Goal: Download file/media

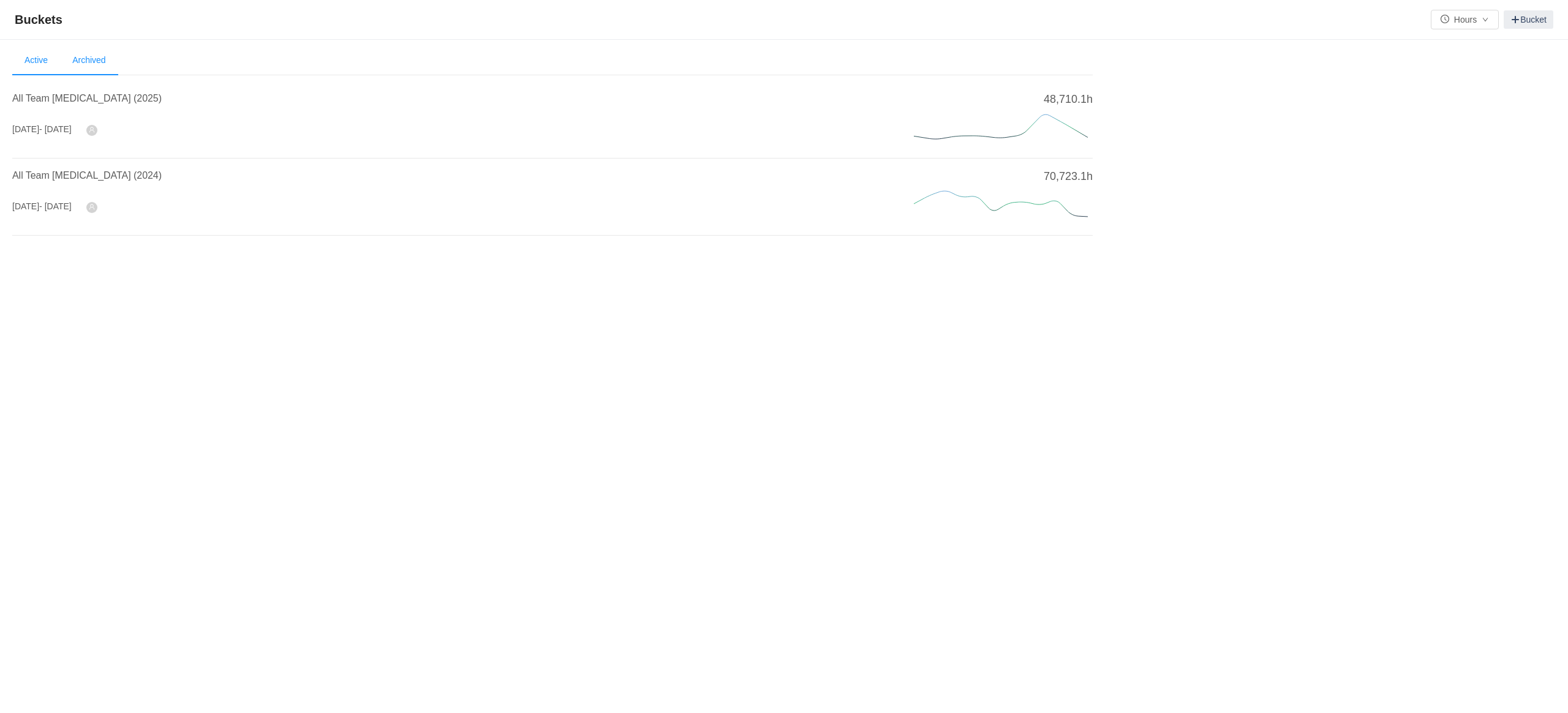
click at [96, 66] on li "Archived" at bounding box center [89, 61] width 58 height 29
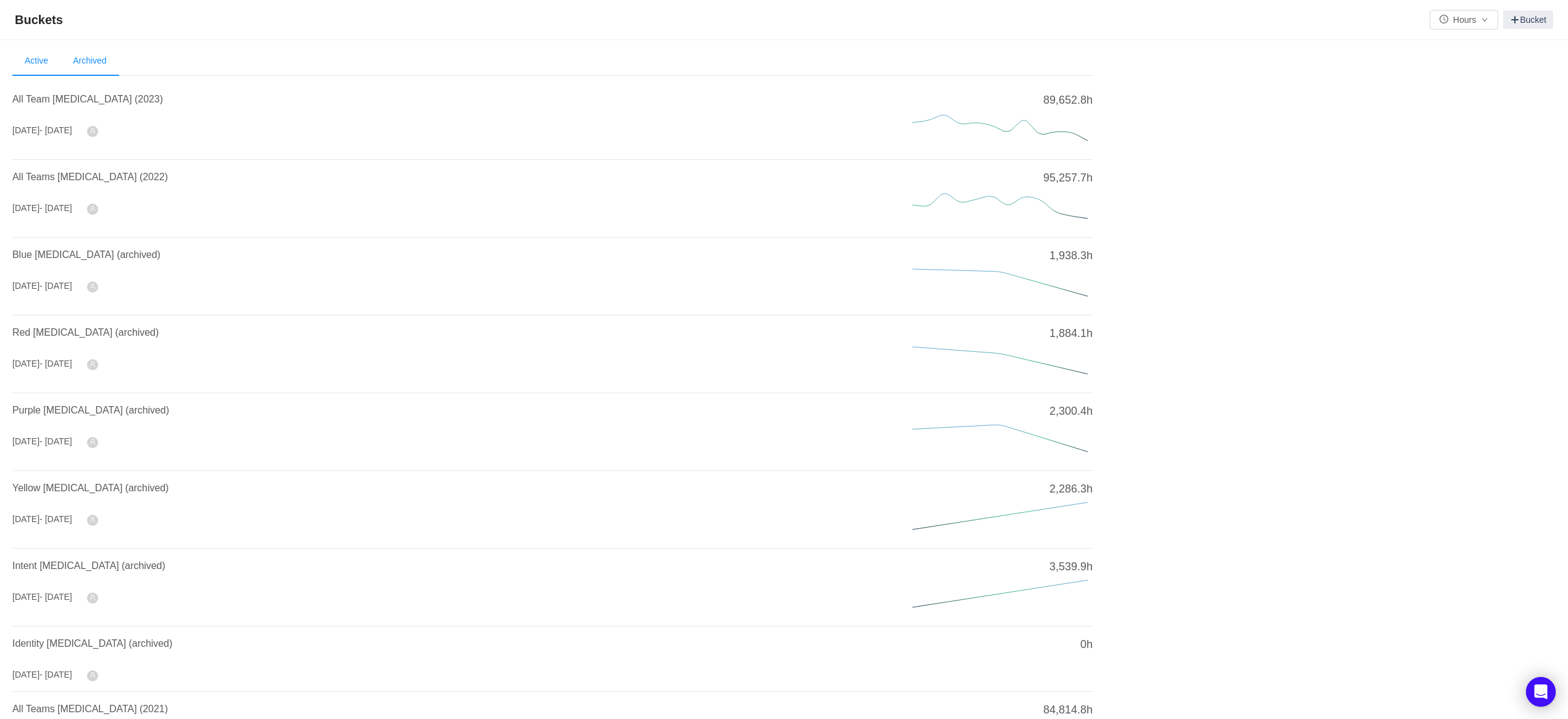
click at [35, 60] on li "Active" at bounding box center [37, 61] width 48 height 30
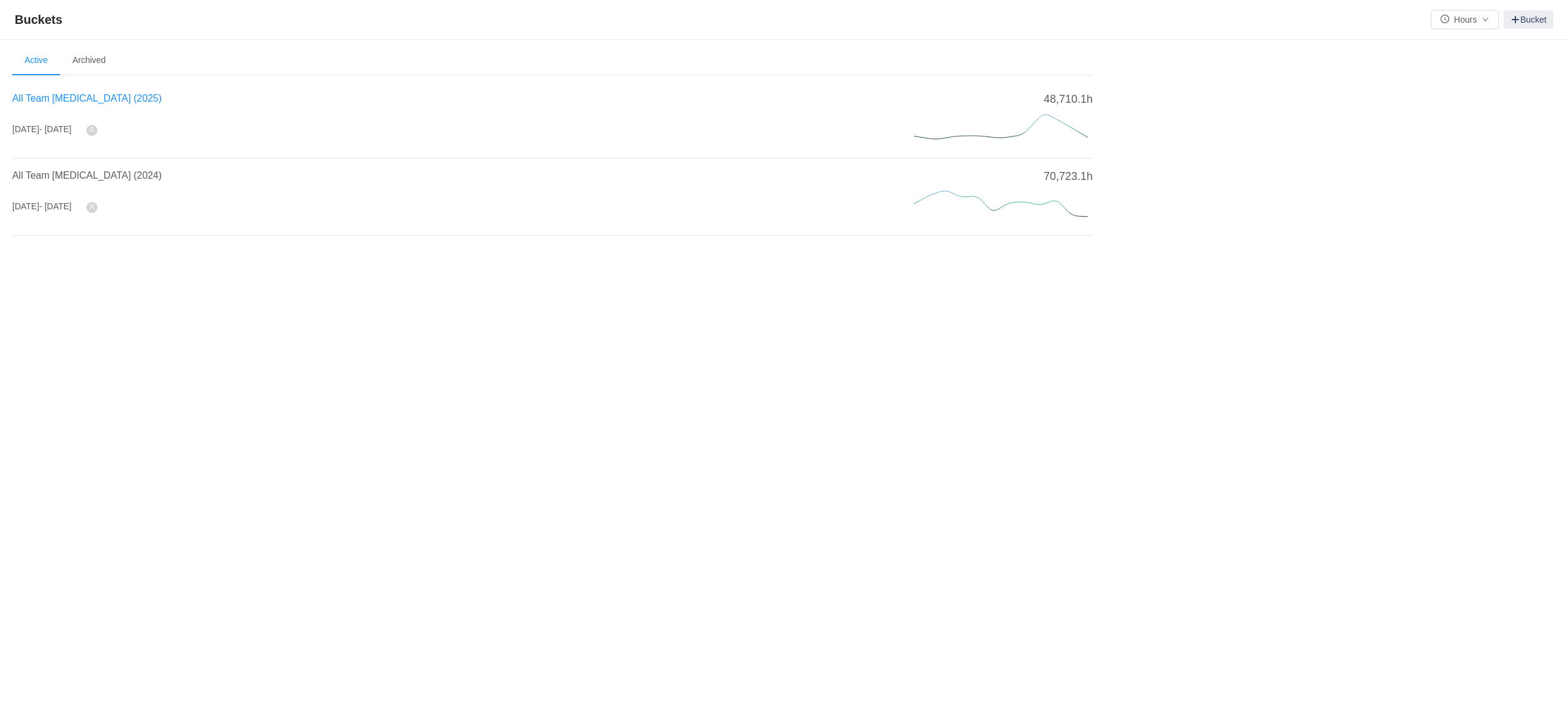
click at [37, 102] on span "All Team [MEDICAL_DATA] (2025)" at bounding box center [87, 98] width 149 height 10
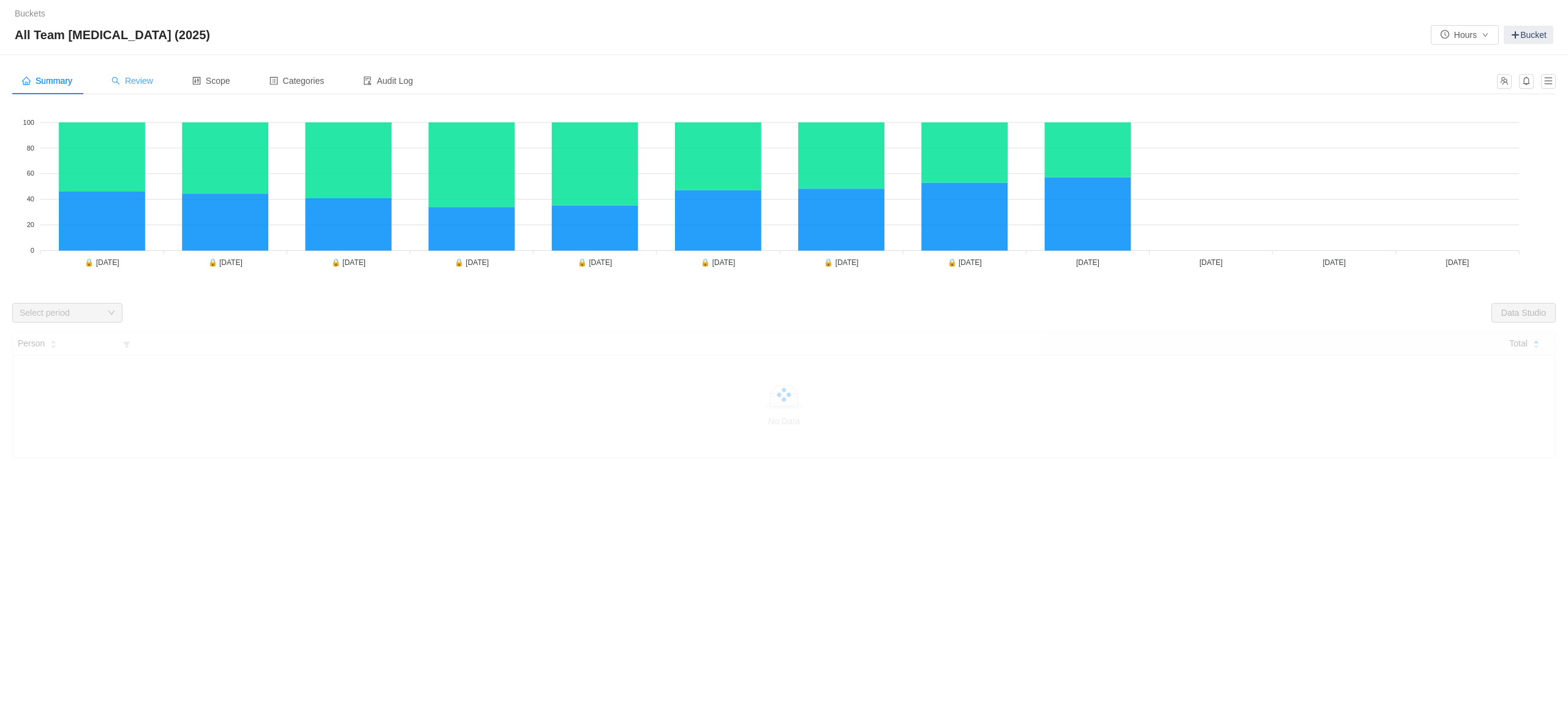
click at [137, 82] on span "Review" at bounding box center [133, 81] width 42 height 10
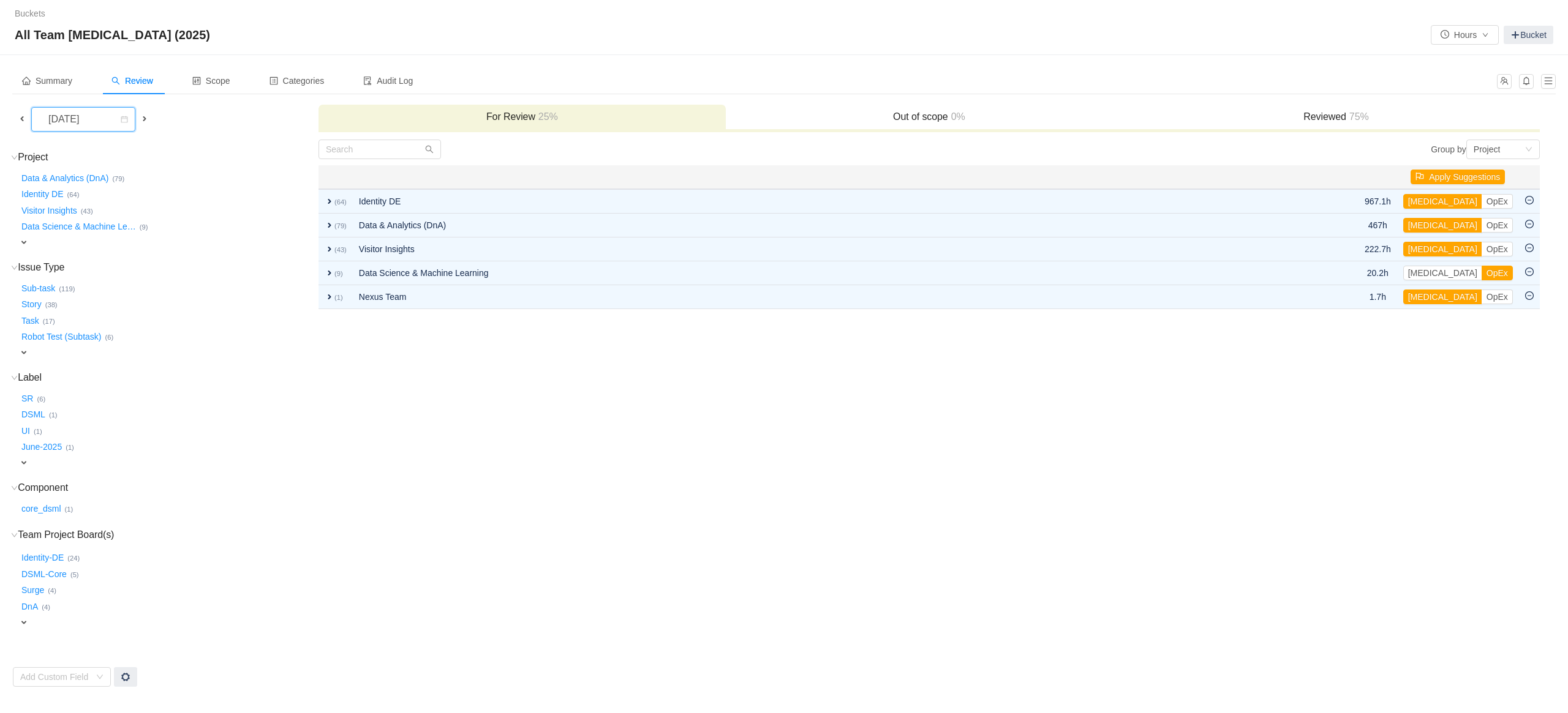
click at [86, 122] on div "[DATE]" at bounding box center [65, 120] width 53 height 23
click at [64, 142] on li "[DATE]" at bounding box center [91, 146] width 119 height 20
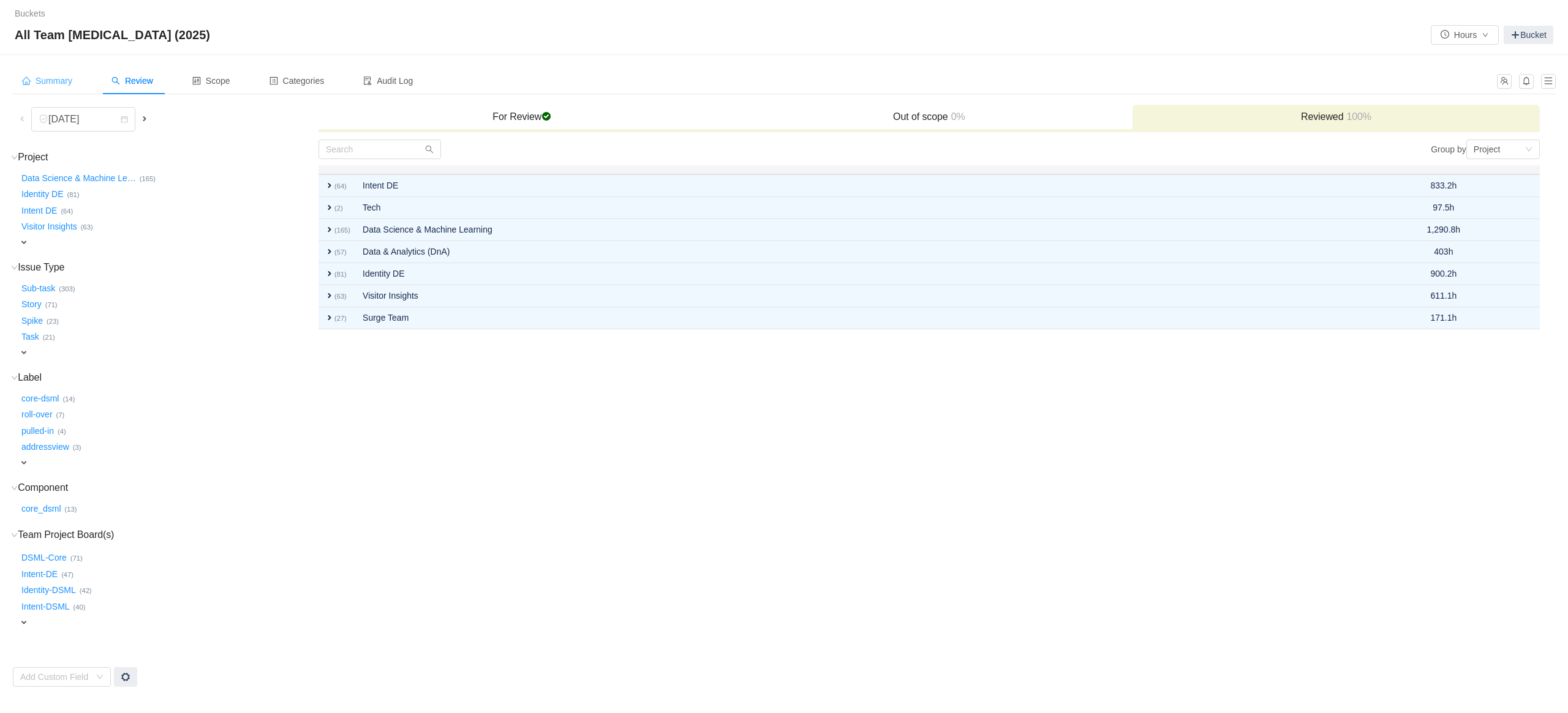
click at [50, 72] on div "Summary" at bounding box center [47, 81] width 70 height 28
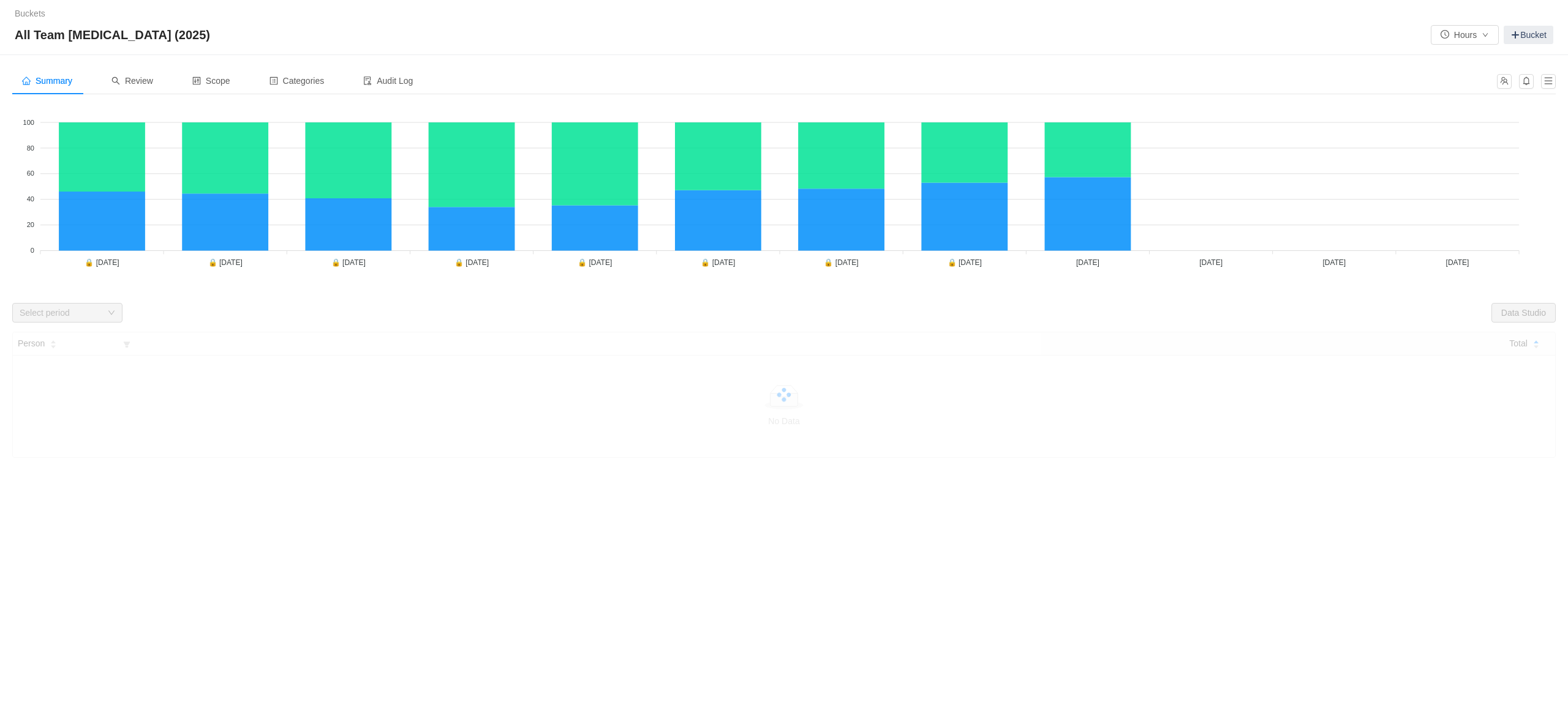
click at [25, 312] on div "Select period" at bounding box center [61, 313] width 82 height 12
click at [79, 307] on div "Select period" at bounding box center [61, 313] width 82 height 12
click at [1274, 400] on div at bounding box center [784, 395] width 1543 height 126
click at [94, 325] on div "Looks too empty? Make sure scope has tickets Make sure you have suitable catego…" at bounding box center [784, 281] width 1543 height 354
click at [82, 316] on div "Select period" at bounding box center [61, 313] width 82 height 12
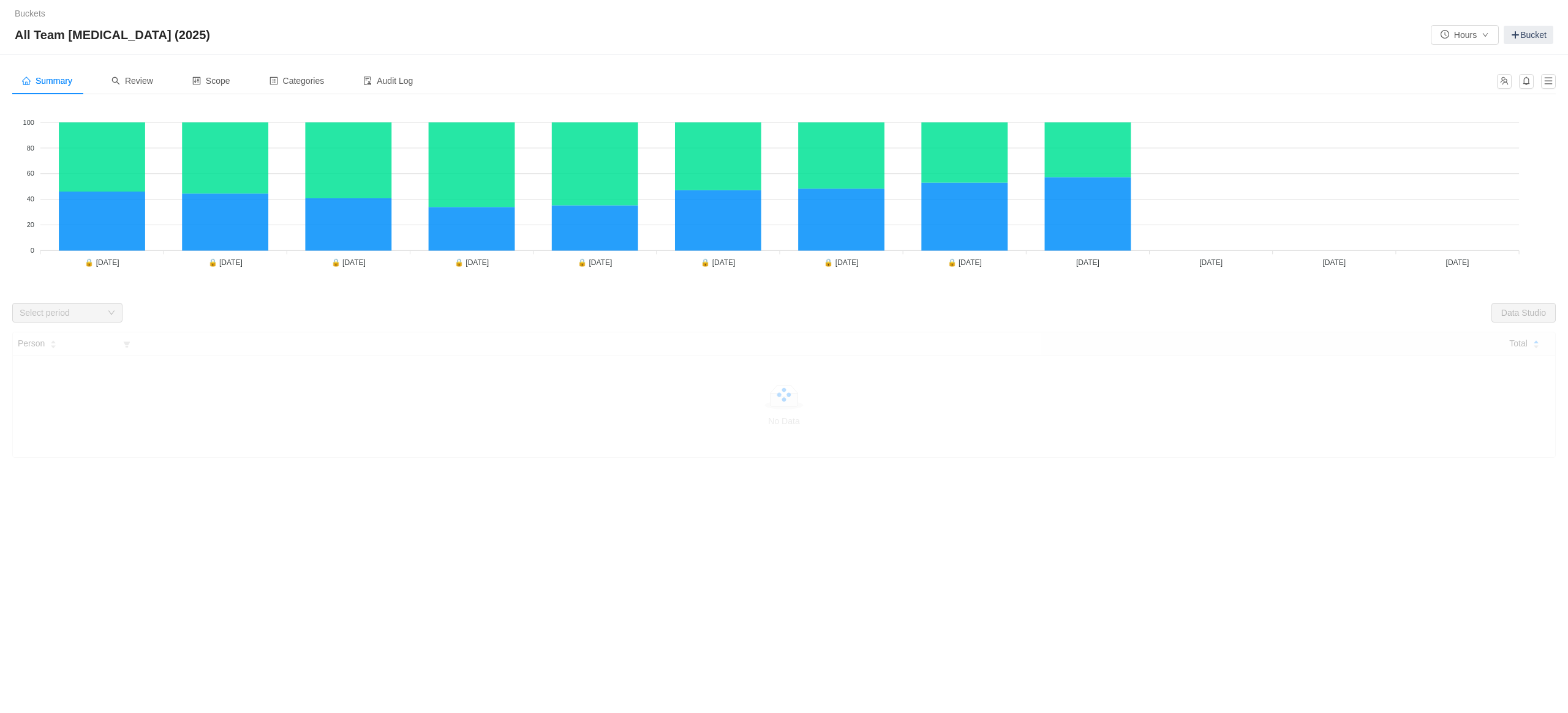
click at [82, 316] on div "Select period" at bounding box center [61, 313] width 82 height 12
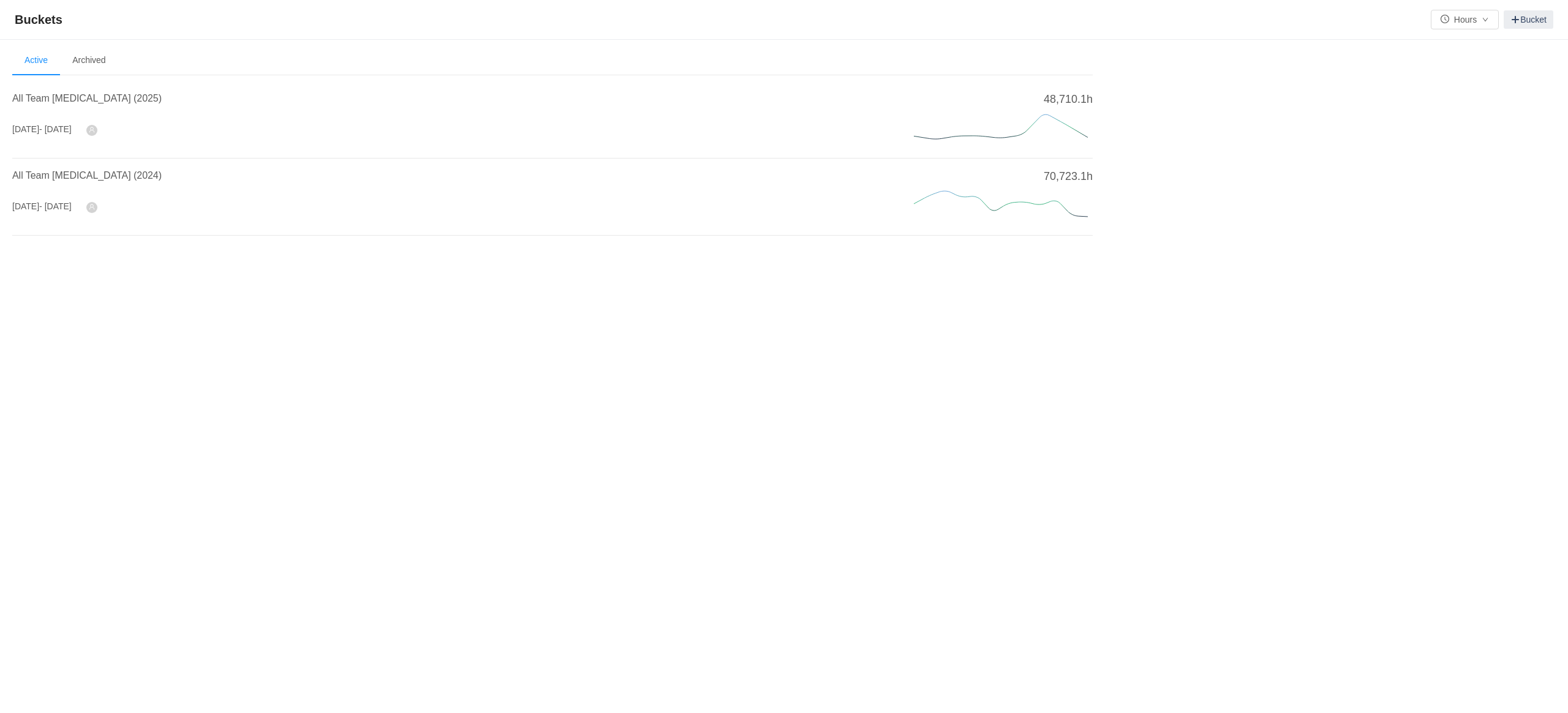
click at [55, 106] on div "All Team [MEDICAL_DATA] (2025)" at bounding box center [448, 102] width 872 height 22
click at [50, 101] on span "All Team [MEDICAL_DATA] (2025)" at bounding box center [87, 98] width 149 height 10
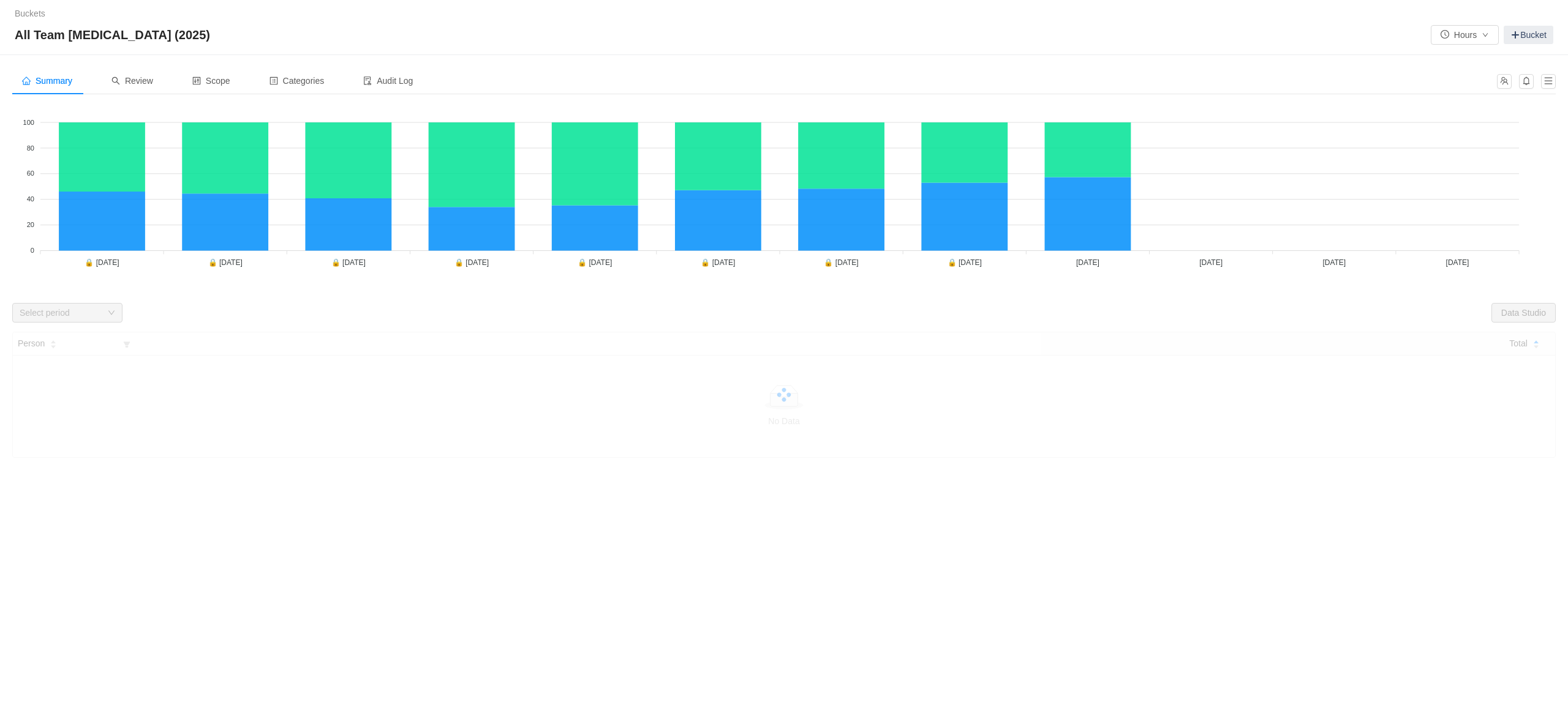
click at [57, 314] on div "Select period" at bounding box center [61, 313] width 82 height 12
click at [1505, 307] on span "Data Studio" at bounding box center [1523, 313] width 64 height 20
click at [739, 480] on div "Summary Review Scope Categories Audit Log Looks too empty? Make sure scope has …" at bounding box center [784, 312] width 1568 height 513
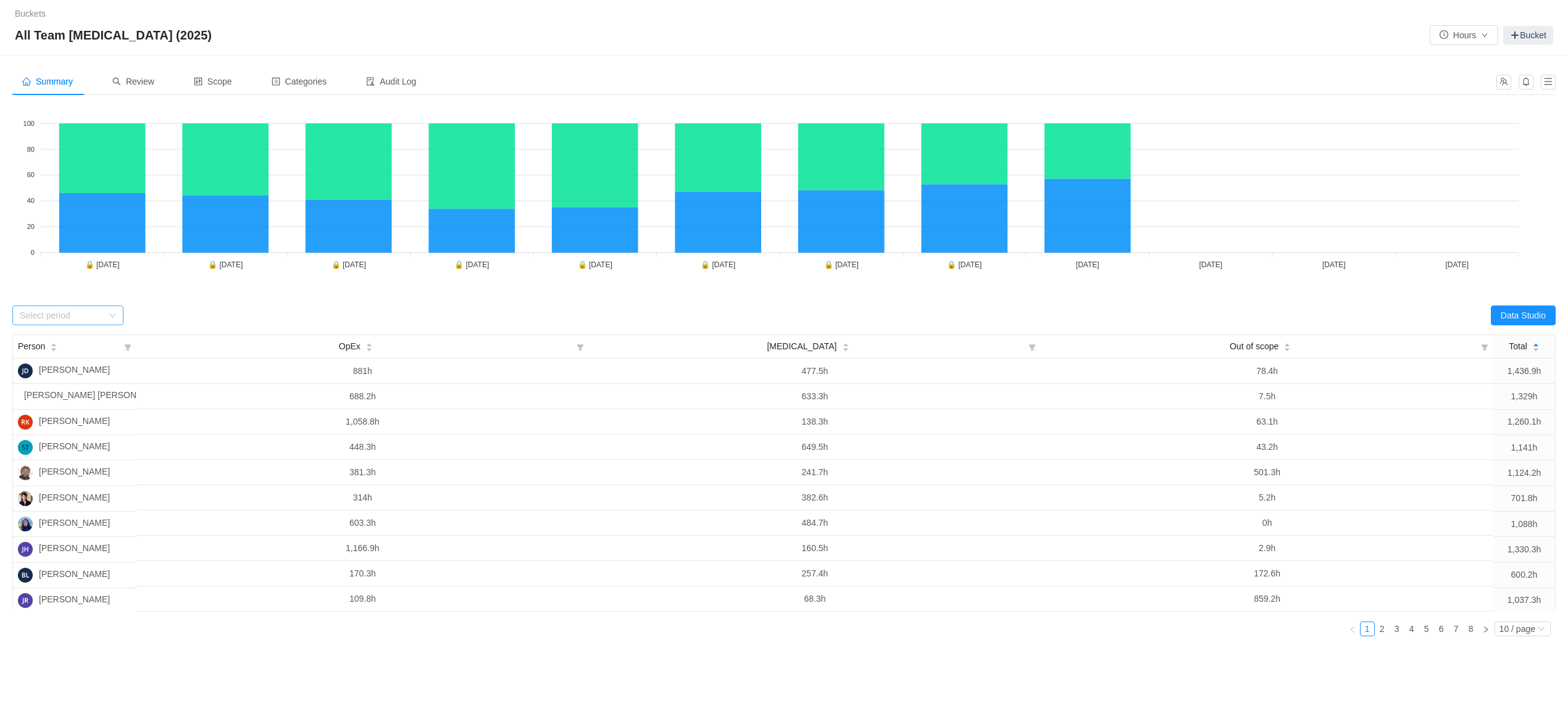
click at [36, 309] on div "Select period" at bounding box center [61, 316] width 83 height 12
click at [57, 340] on li "[DATE]" at bounding box center [68, 340] width 111 height 20
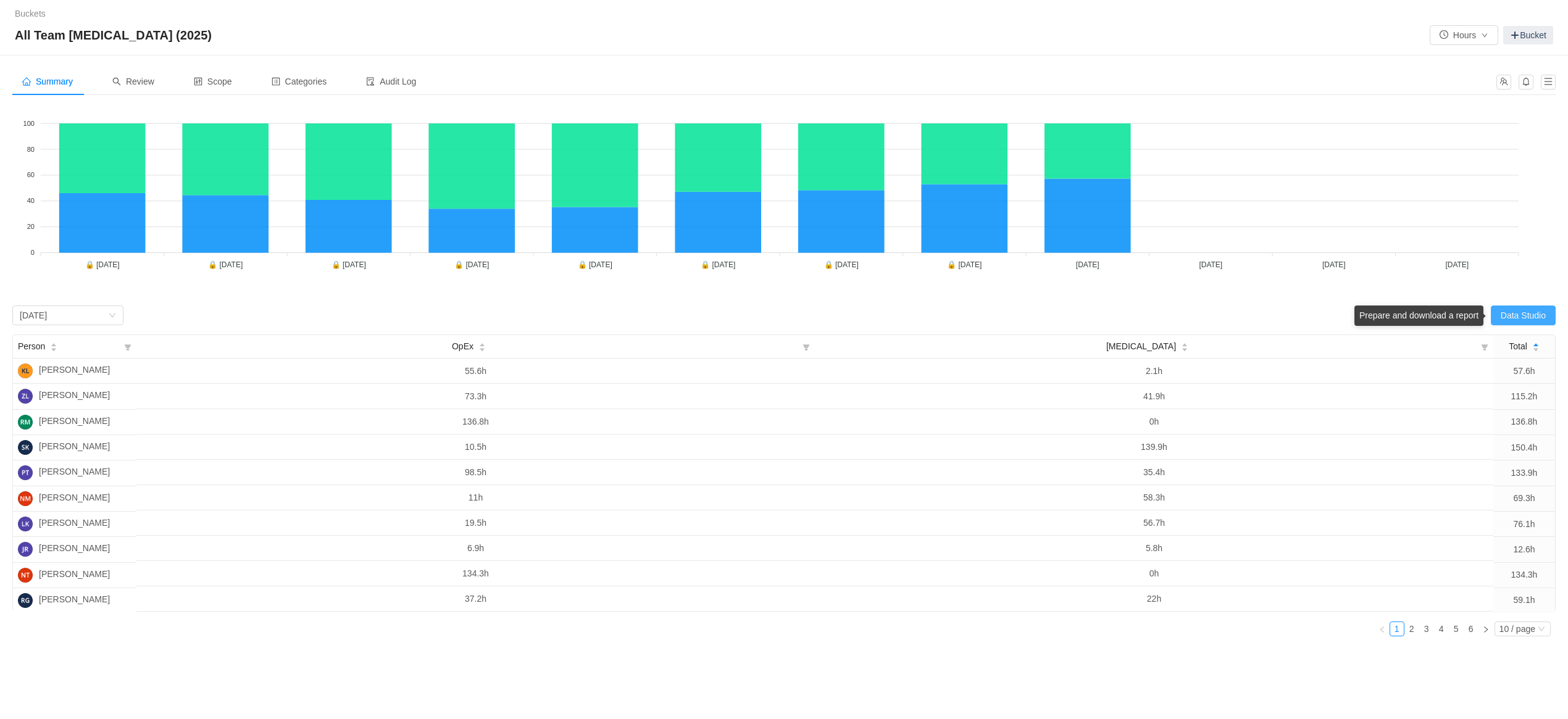
click at [1531, 316] on button "Data Studio" at bounding box center [1523, 316] width 65 height 20
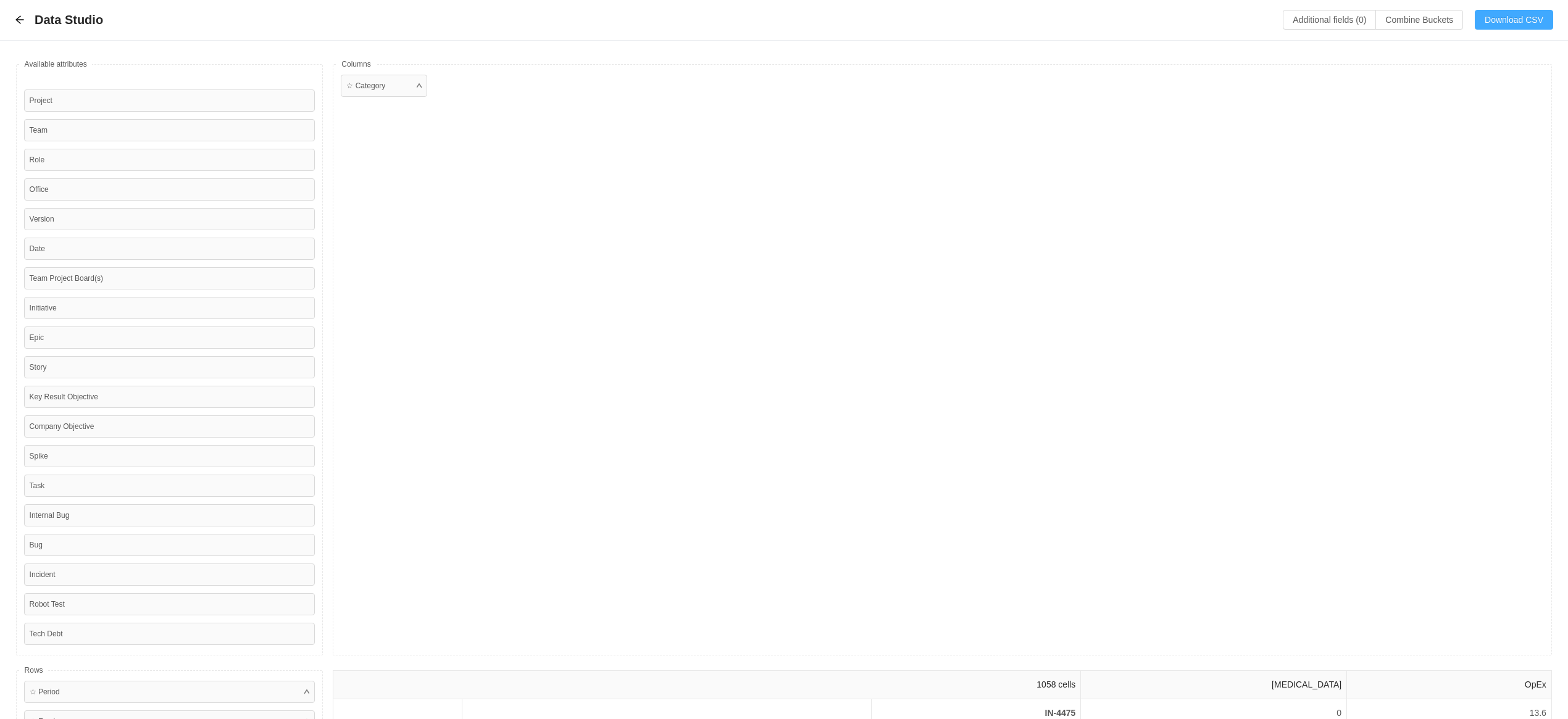
click at [1499, 17] on button "Download CSV" at bounding box center [1514, 20] width 79 height 20
